Goal: Communication & Community: Answer question/provide support

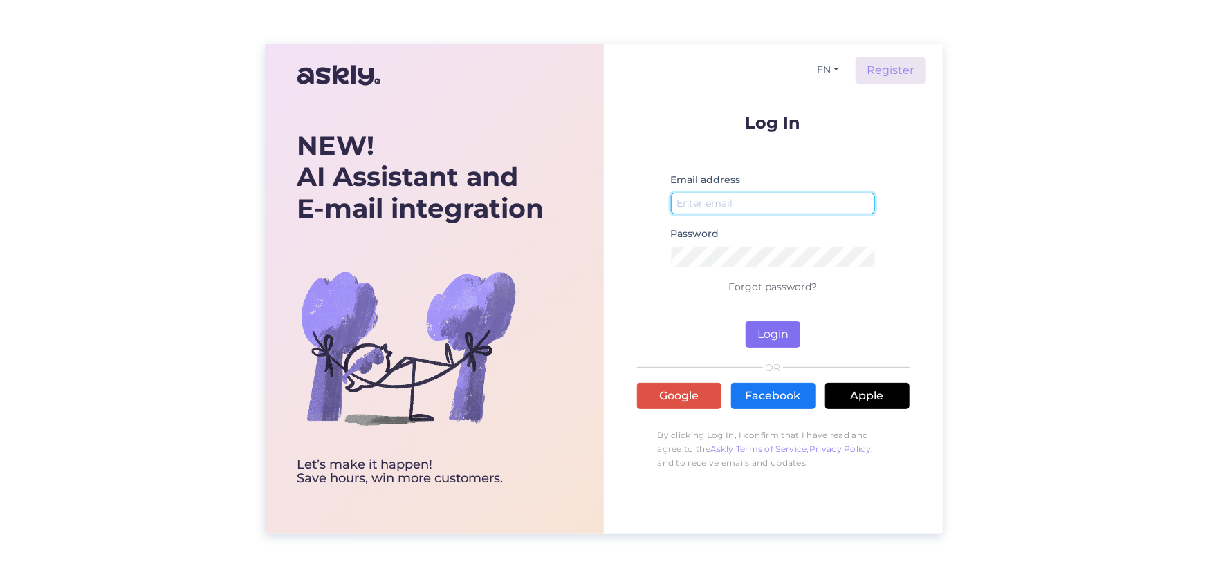
type input "[EMAIL_ADDRESS][DOMAIN_NAME]"
click at [759, 338] on button "Login" at bounding box center [773, 335] width 55 height 26
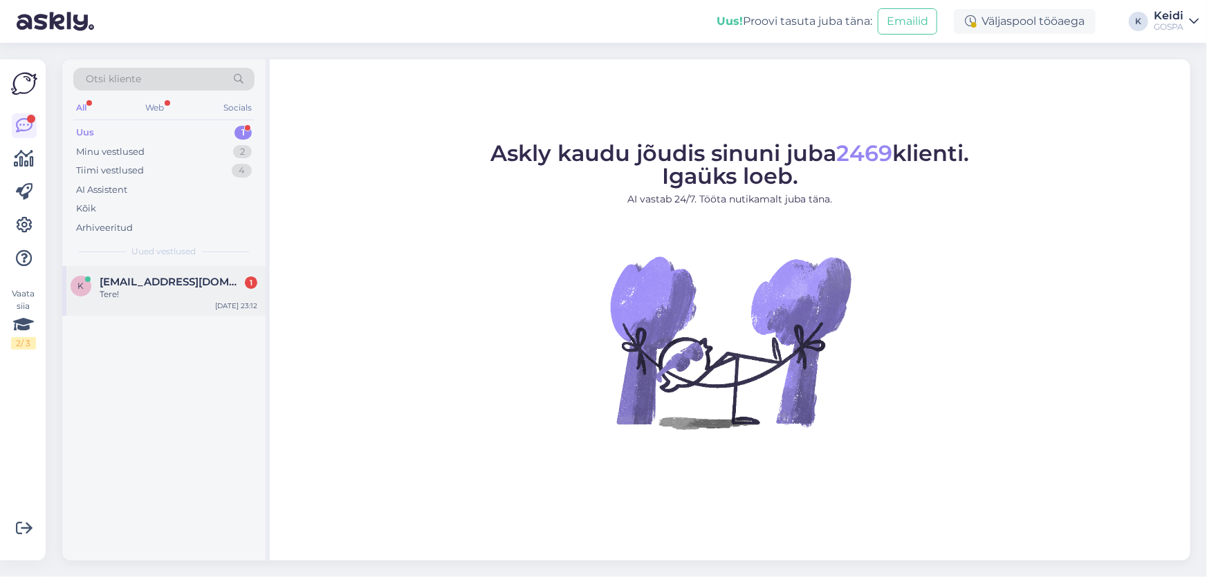
click at [214, 279] on span "[EMAIL_ADDRESS][DOMAIN_NAME]" at bounding box center [172, 282] width 144 height 12
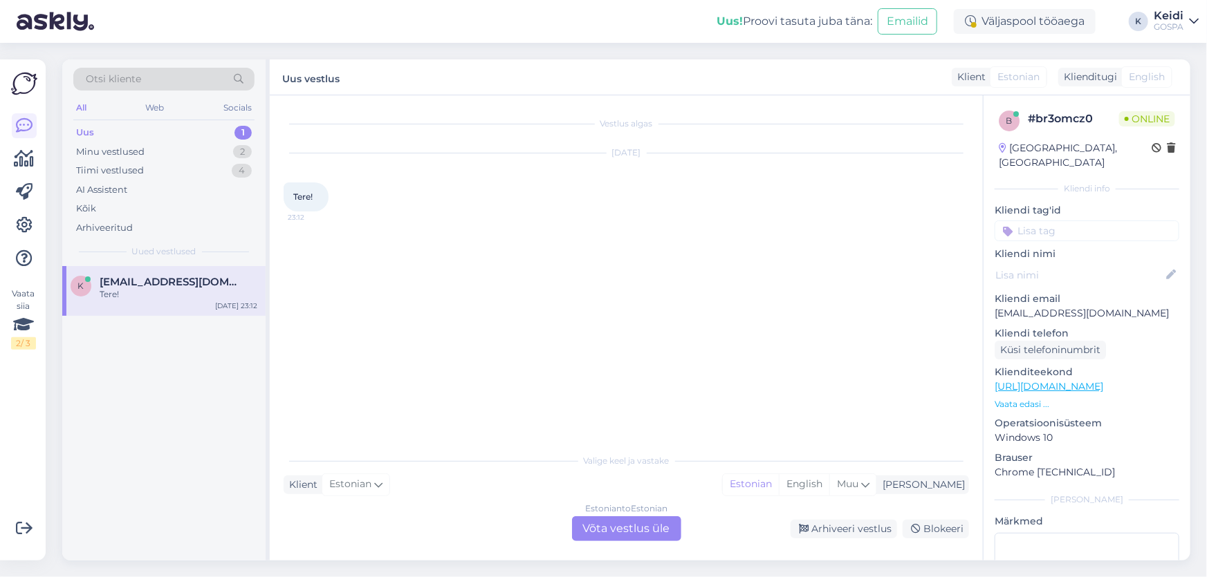
click at [628, 515] on div "Estonian to Estonian" at bounding box center [626, 509] width 82 height 12
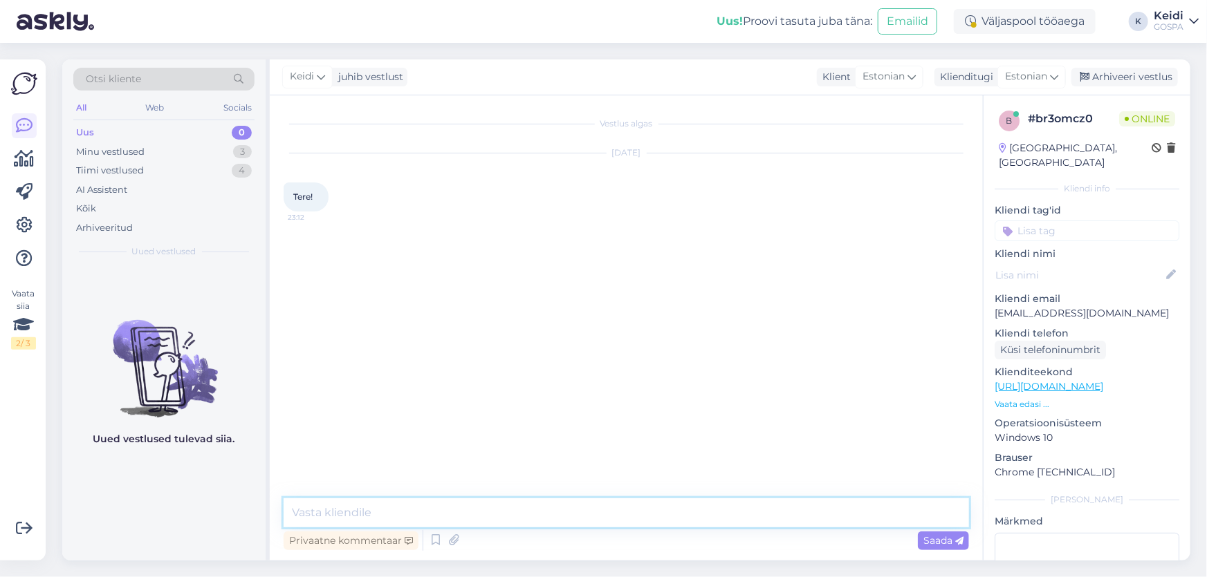
click at [630, 512] on textarea at bounding box center [626, 513] width 685 height 29
click at [172, 164] on div "Tiimi vestlused 4" at bounding box center [163, 170] width 181 height 19
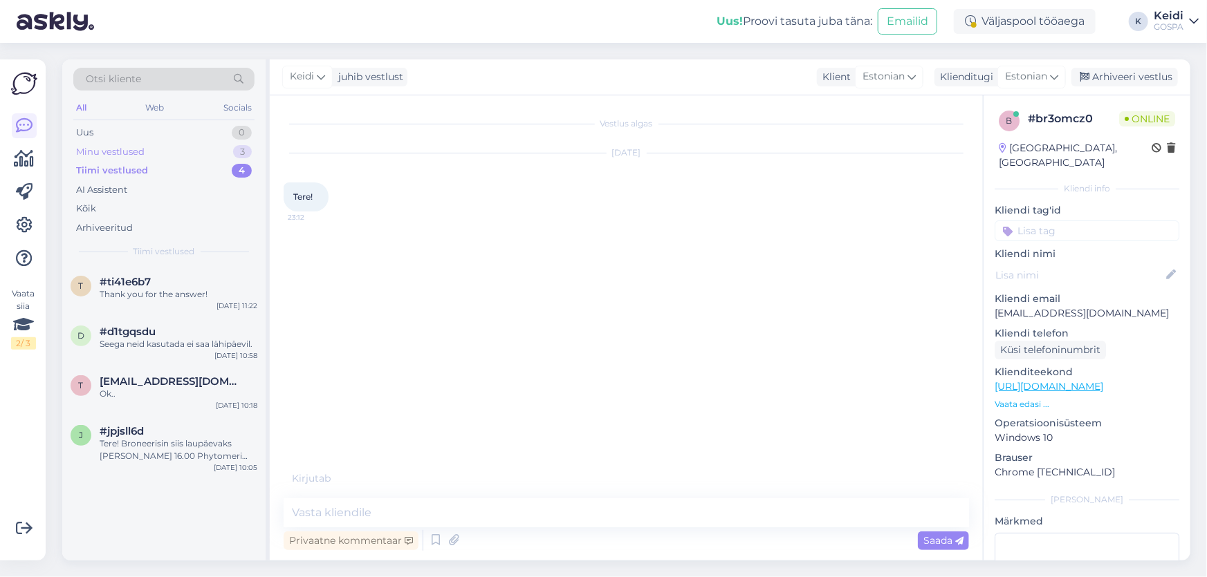
click at [179, 151] on div "Minu vestlused 3" at bounding box center [163, 151] width 181 height 19
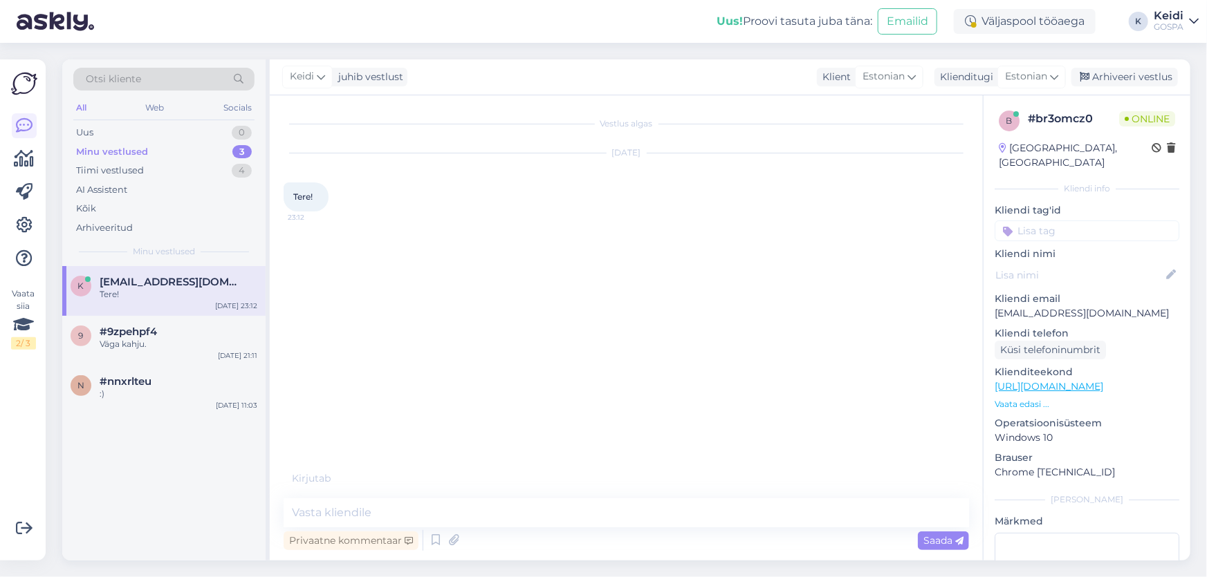
click at [187, 122] on div "Otsi kliente All Web Socials Uus 0 Minu vestlused 3 Tiimi vestlused 4 AI Assist…" at bounding box center [163, 162] width 203 height 207
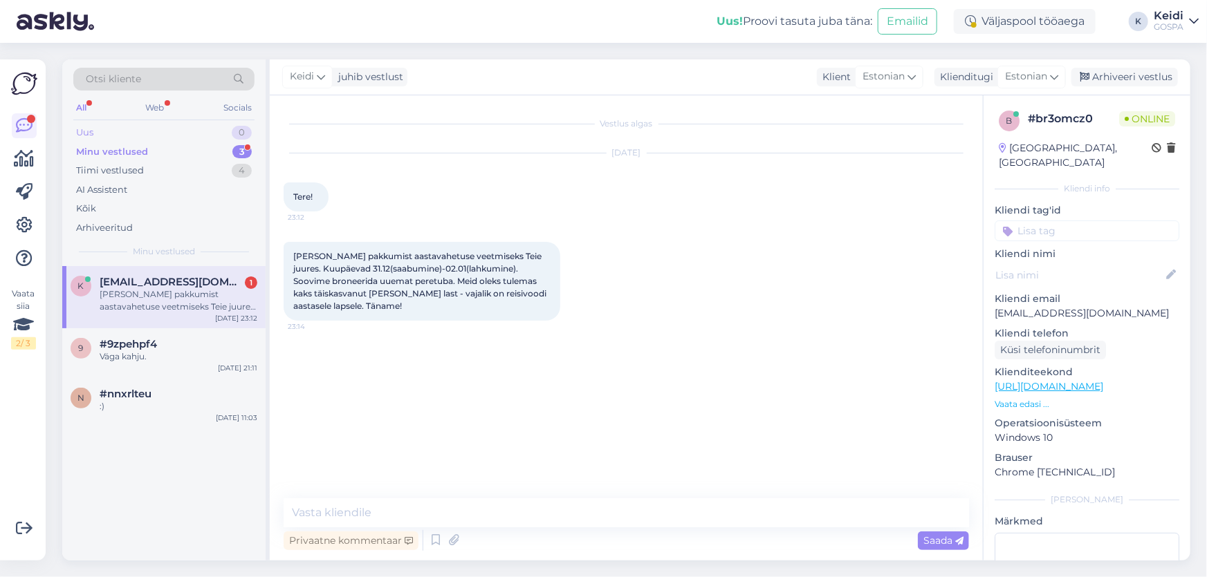
click at [192, 131] on div "Uus 0" at bounding box center [163, 132] width 181 height 19
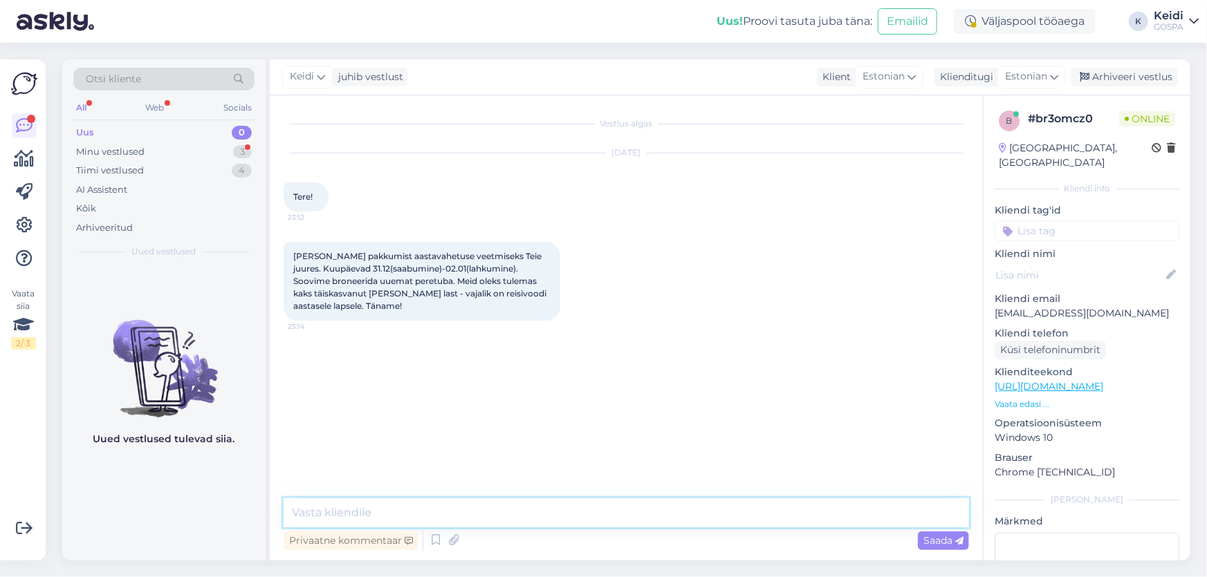
click at [601, 513] on textarea at bounding box center [626, 513] width 685 height 29
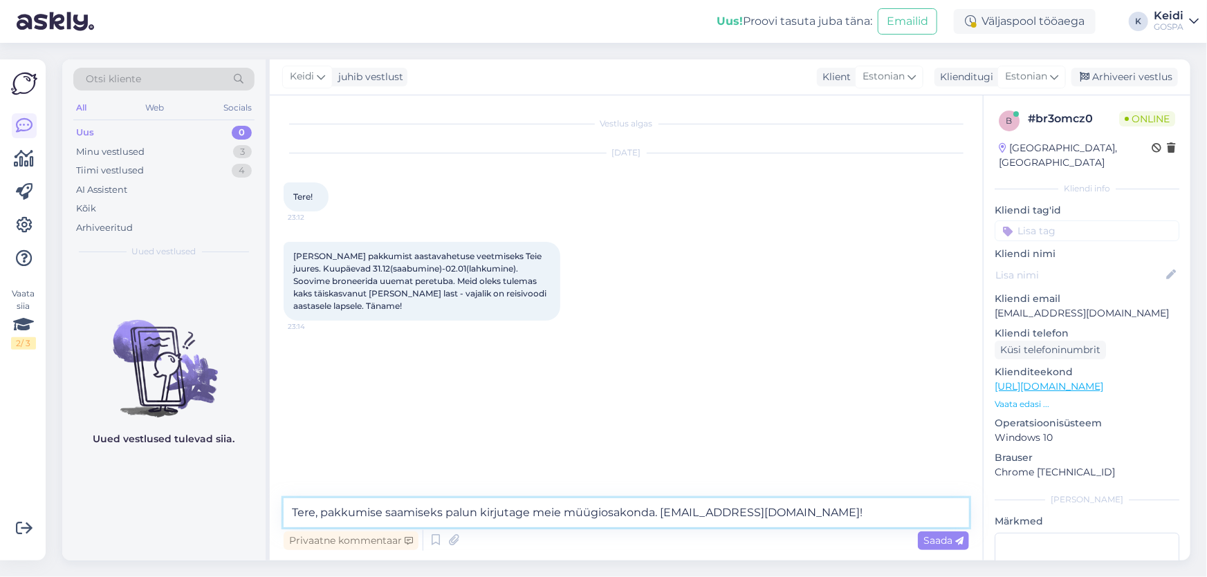
click at [657, 519] on textarea "Tere, pakkumise saamiseks palun kirjutage meie müügiosakonda. [EMAIL_ADDRESS][D…" at bounding box center [626, 513] width 685 height 29
type textarea "Tere, pakkumise saamiseks palun kirjutage meie müügiosakonda ,[EMAIL_ADDRESS][D…"
click at [953, 539] on span "Saada" at bounding box center [943, 541] width 40 height 12
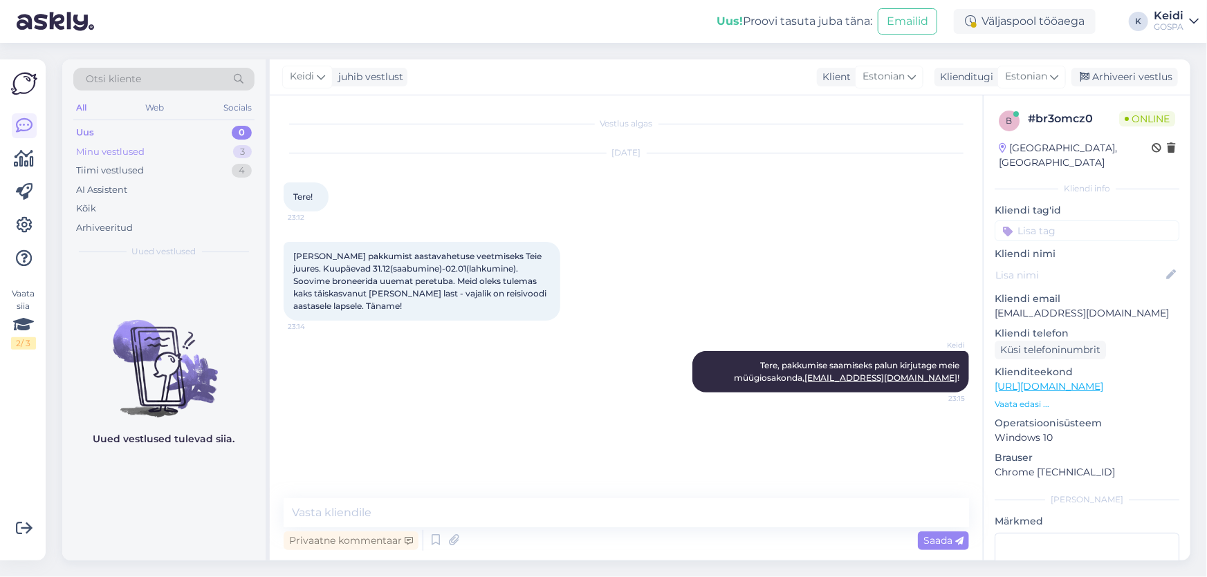
click at [219, 154] on div "Minu vestlused 3" at bounding box center [163, 151] width 181 height 19
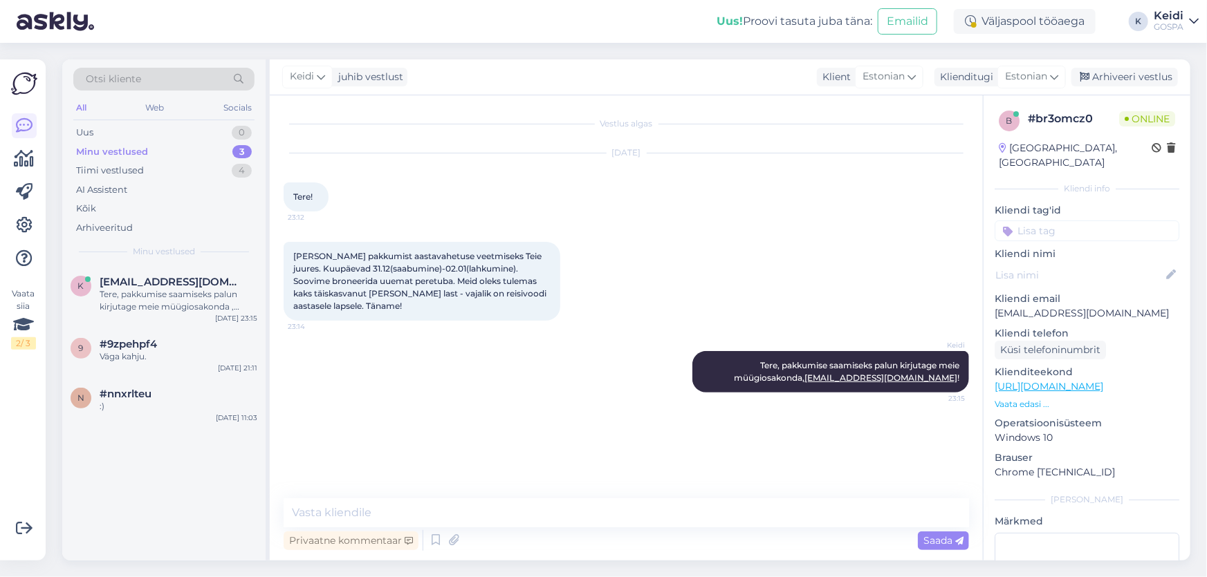
click at [219, 122] on div "Otsi kliente All Web Socials Uus 0 Minu vestlused 3 Tiimi vestlused 4 AI Assist…" at bounding box center [163, 162] width 203 height 207
click at [158, 341] on div "#9zpehpf4" at bounding box center [179, 344] width 158 height 12
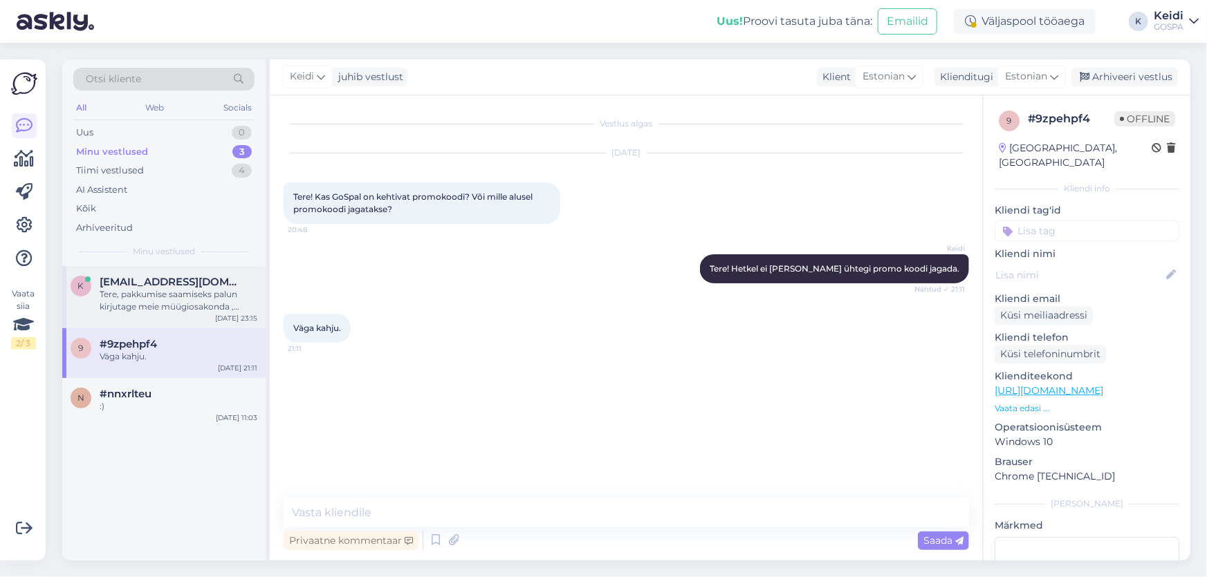
click at [169, 302] on div "Tere, pakkumise saamiseks palun kirjutage meie müügiosakonda ,[EMAIL_ADDRESS][D…" at bounding box center [179, 300] width 158 height 25
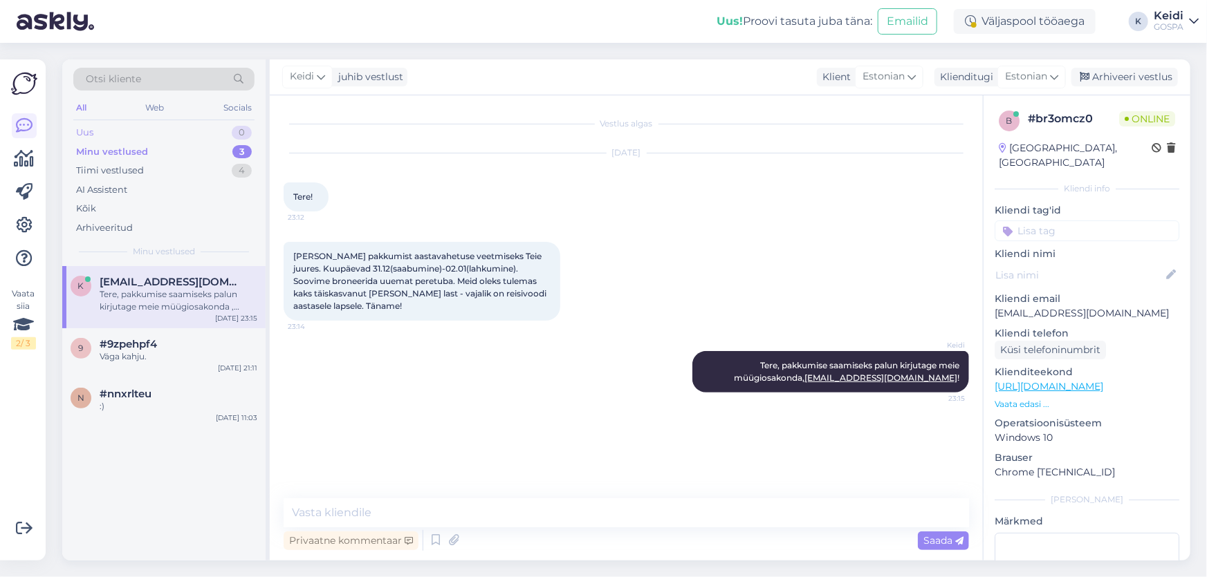
click at [187, 136] on div "Uus 0" at bounding box center [163, 132] width 181 height 19
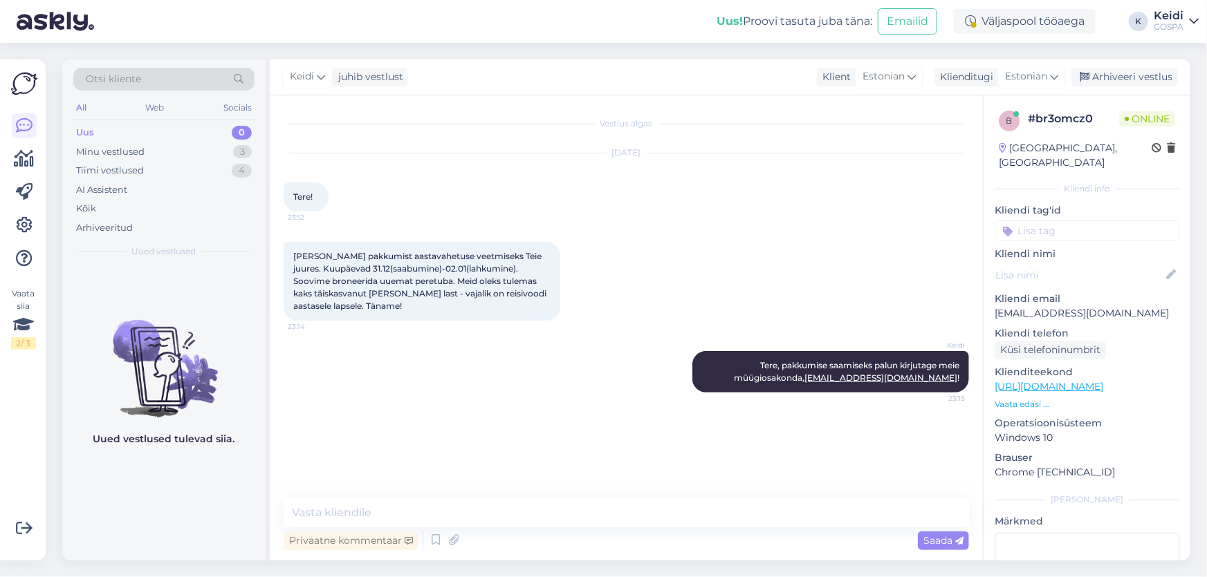
click at [835, 300] on div "[PERSON_NAME] pakkumist aastavahetuse veetmiseks Teie juures. Kuupäevad 31.12(s…" at bounding box center [626, 281] width 685 height 109
click at [158, 184] on div "AI Assistent" at bounding box center [163, 190] width 181 height 19
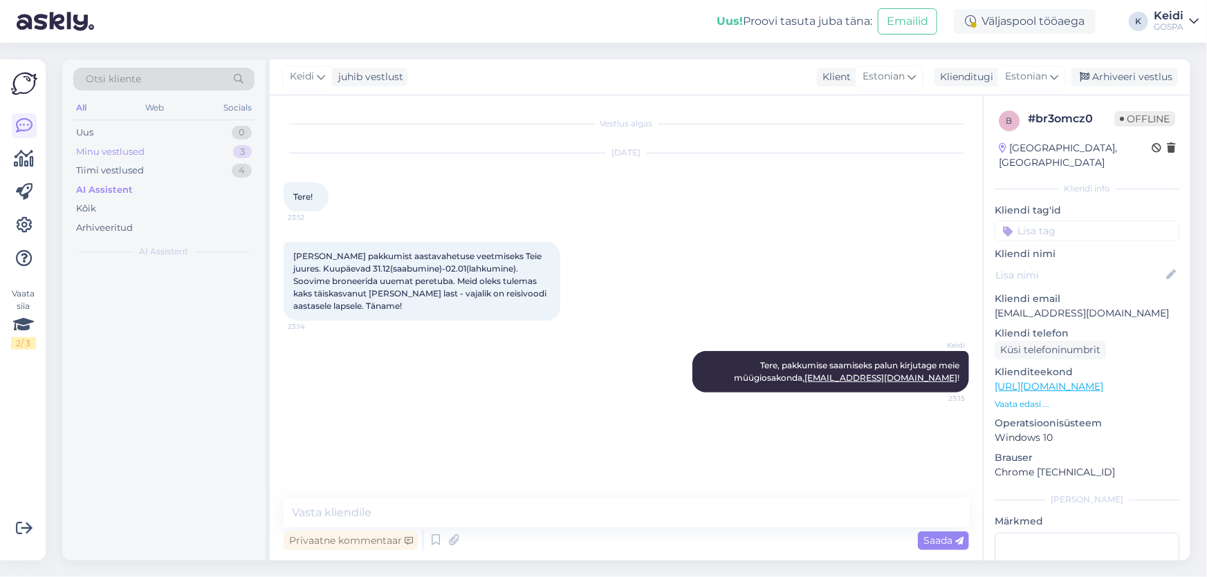
click at [162, 142] on div "Minu vestlused 3" at bounding box center [163, 151] width 181 height 19
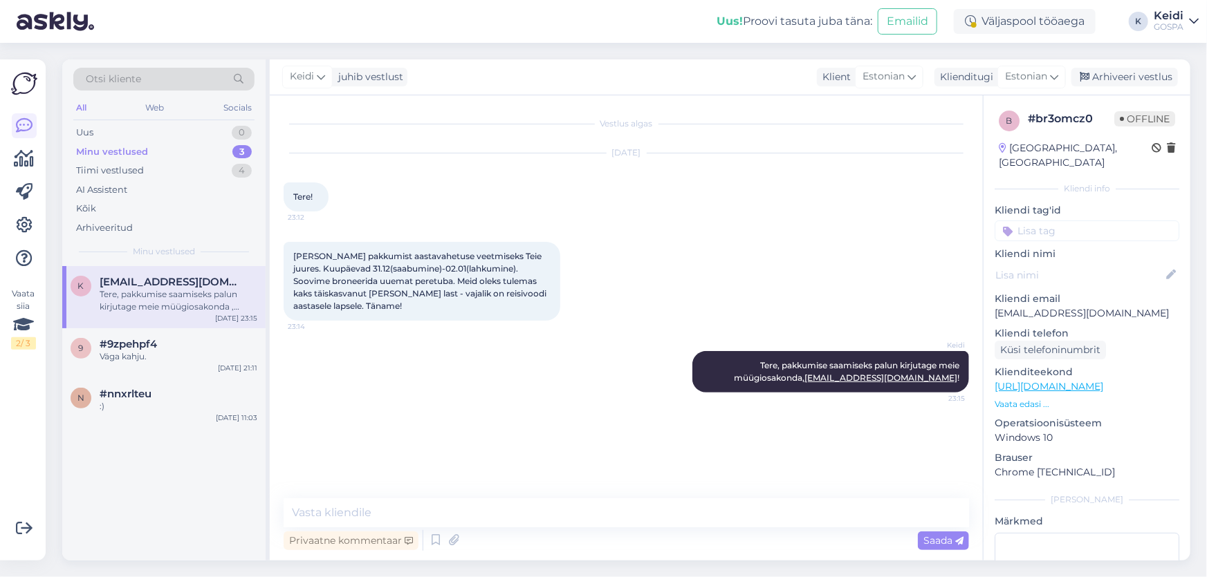
click at [1161, 26] on div "GOSPA" at bounding box center [1169, 26] width 30 height 11
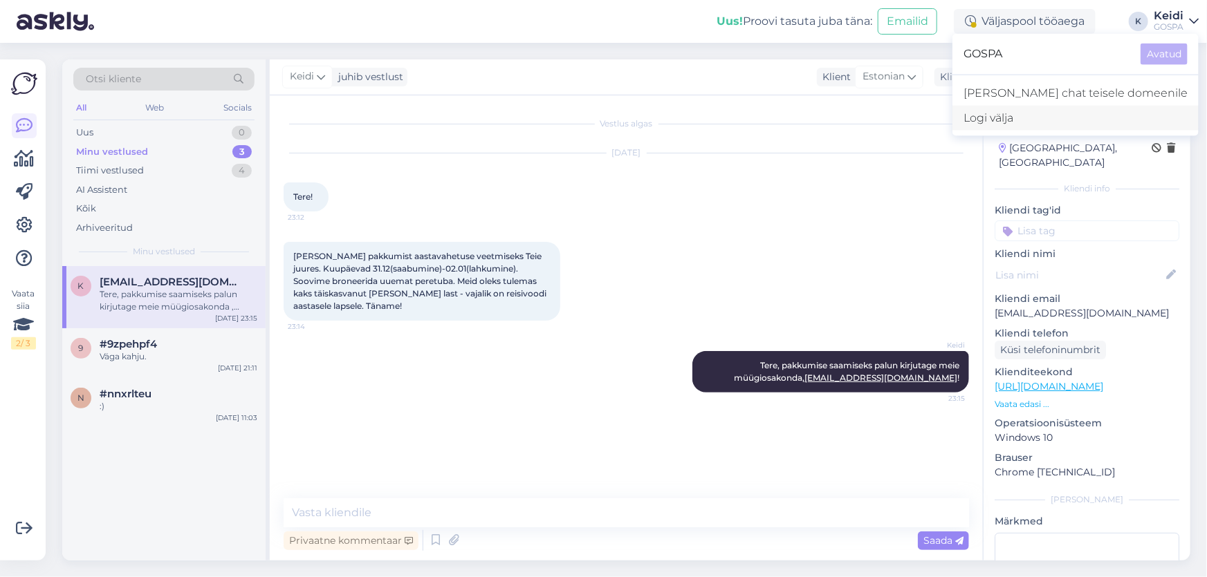
click at [1135, 115] on div "Logi välja" at bounding box center [1075, 118] width 246 height 25
